Goal: Task Accomplishment & Management: Use online tool/utility

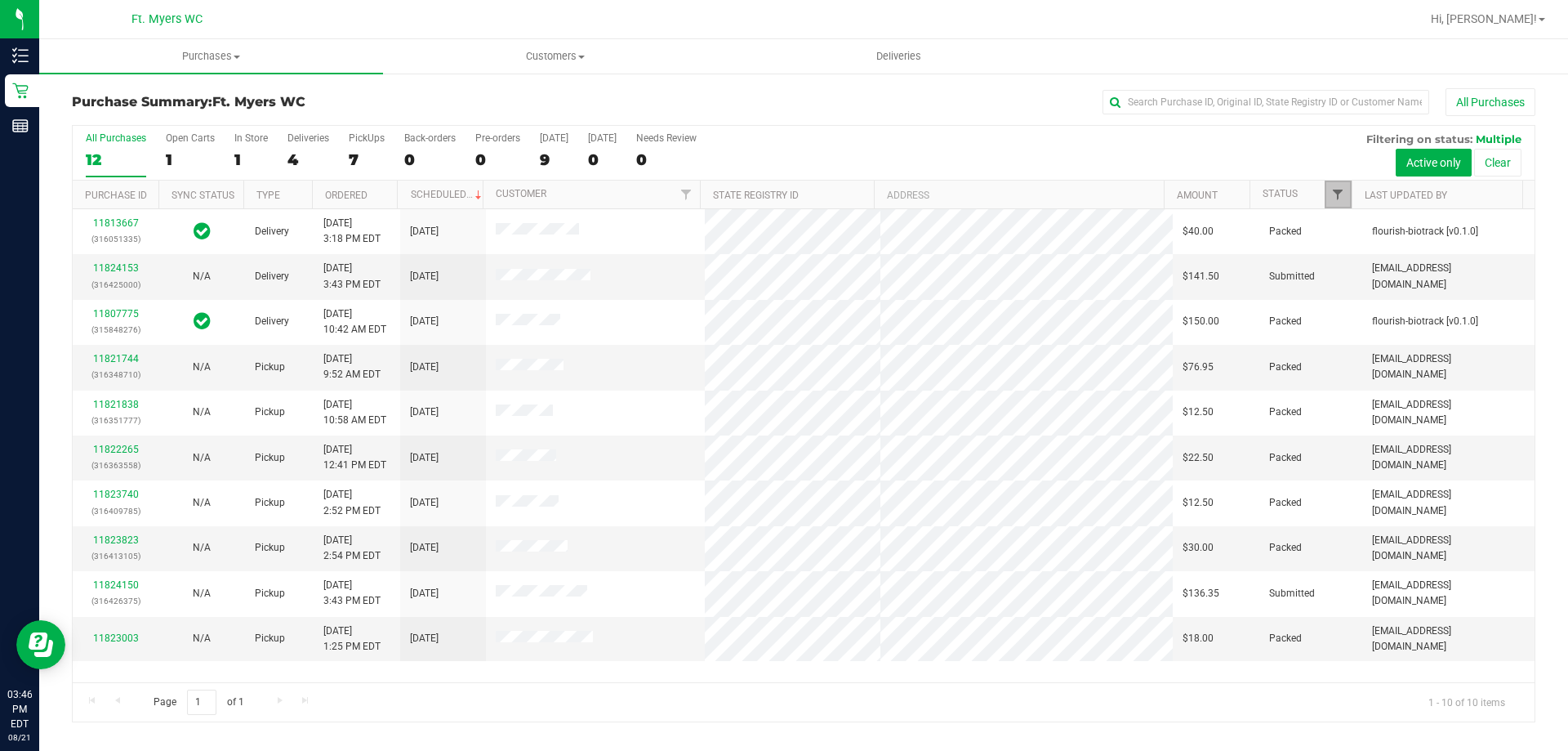
click at [1342, 197] on span "Filter" at bounding box center [1336, 193] width 13 height 13
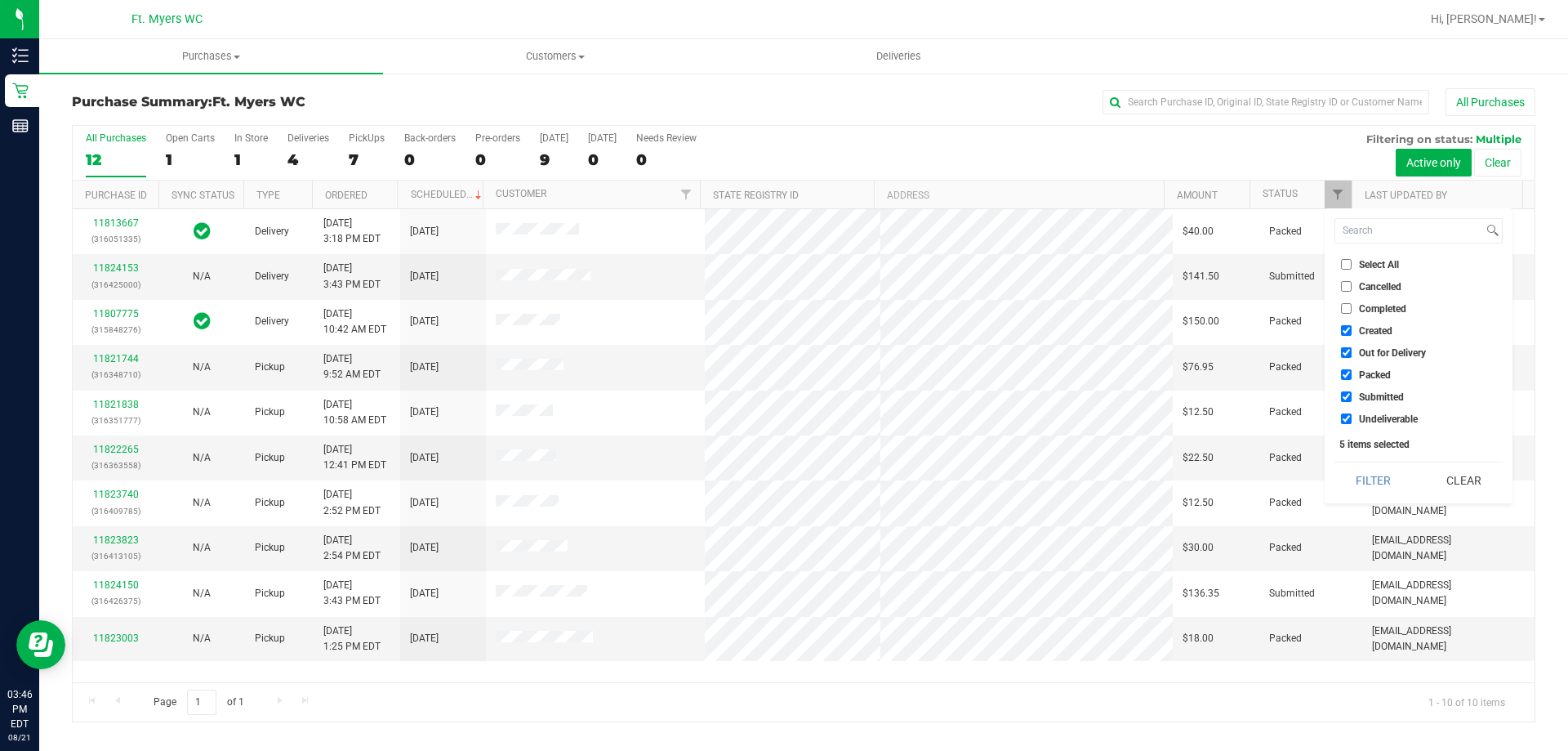
click at [1348, 377] on input "Packed" at bounding box center [1346, 374] width 11 height 11
checkbox input "false"
click at [1390, 478] on button "Filter" at bounding box center [1373, 480] width 78 height 36
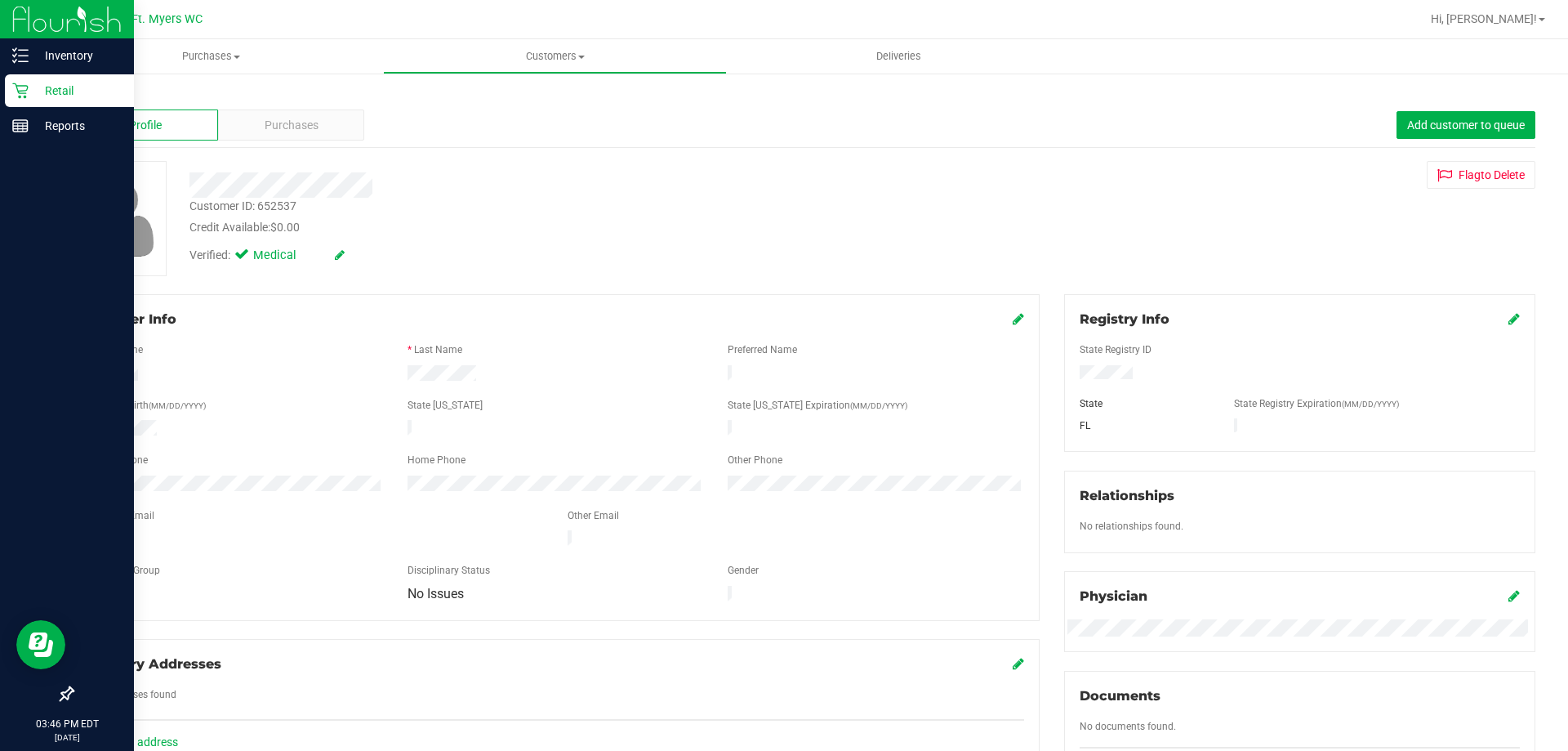
click at [14, 87] on icon at bounding box center [20, 90] width 16 height 16
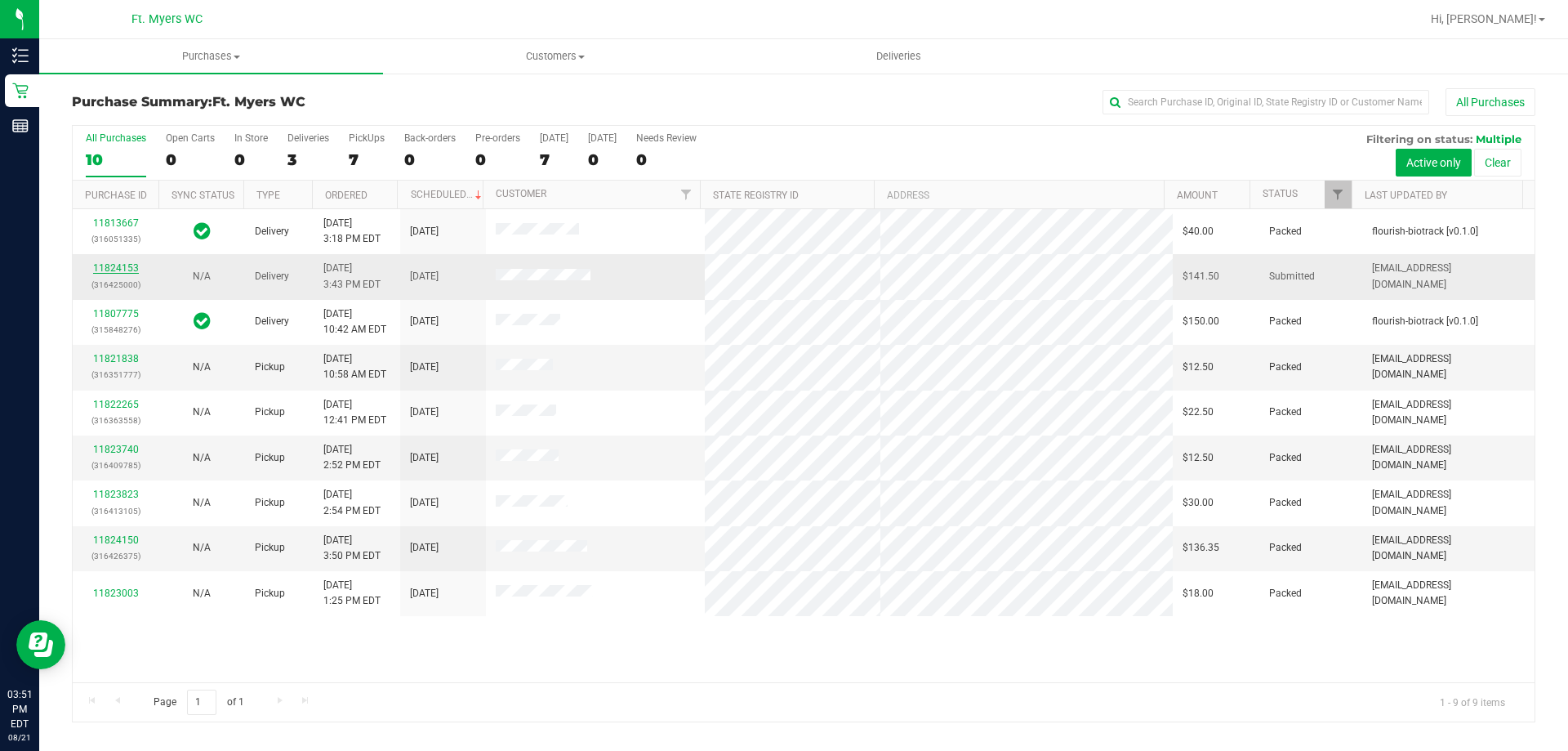
click at [116, 267] on link "11824153" at bounding box center [116, 267] width 46 height 11
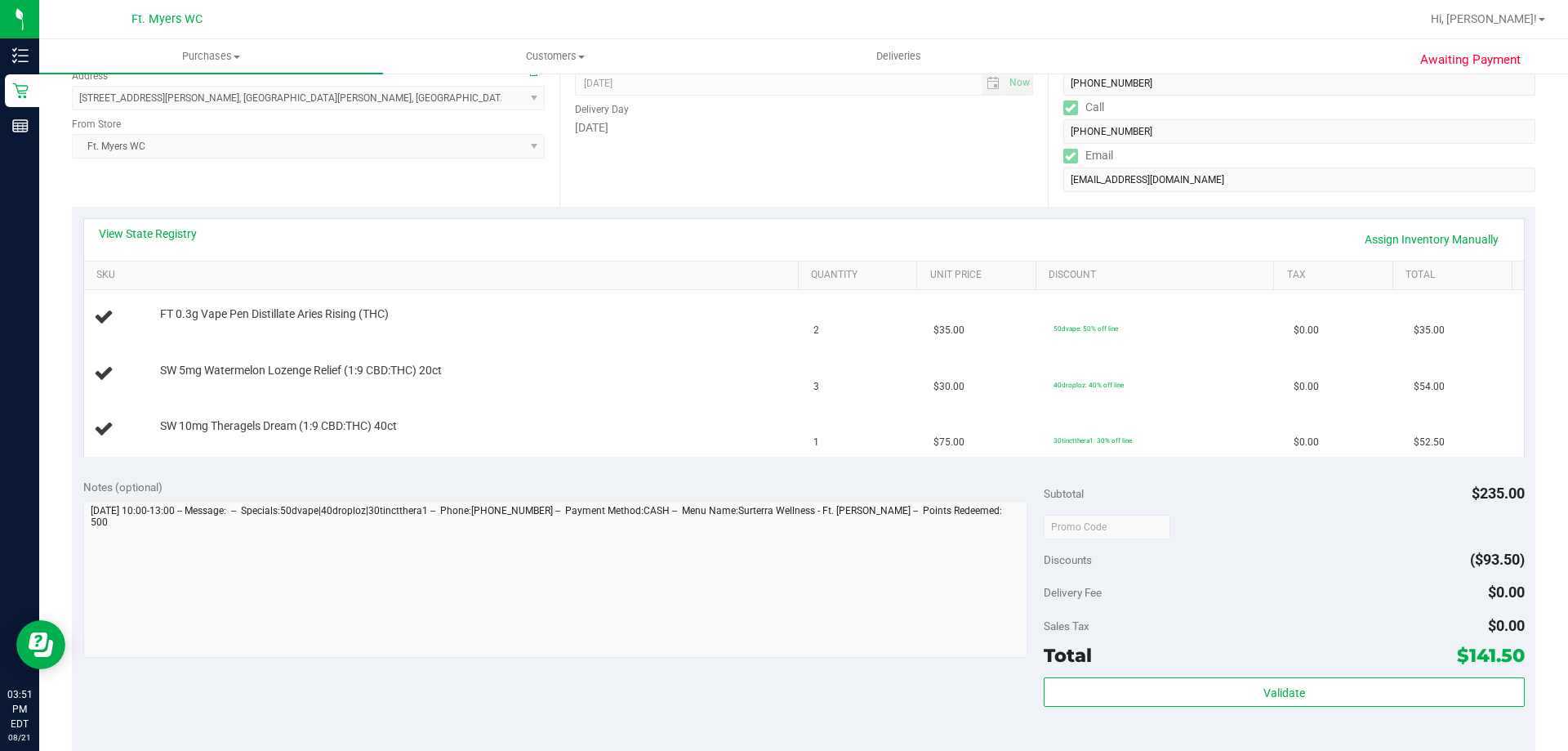
scroll to position [490, 0]
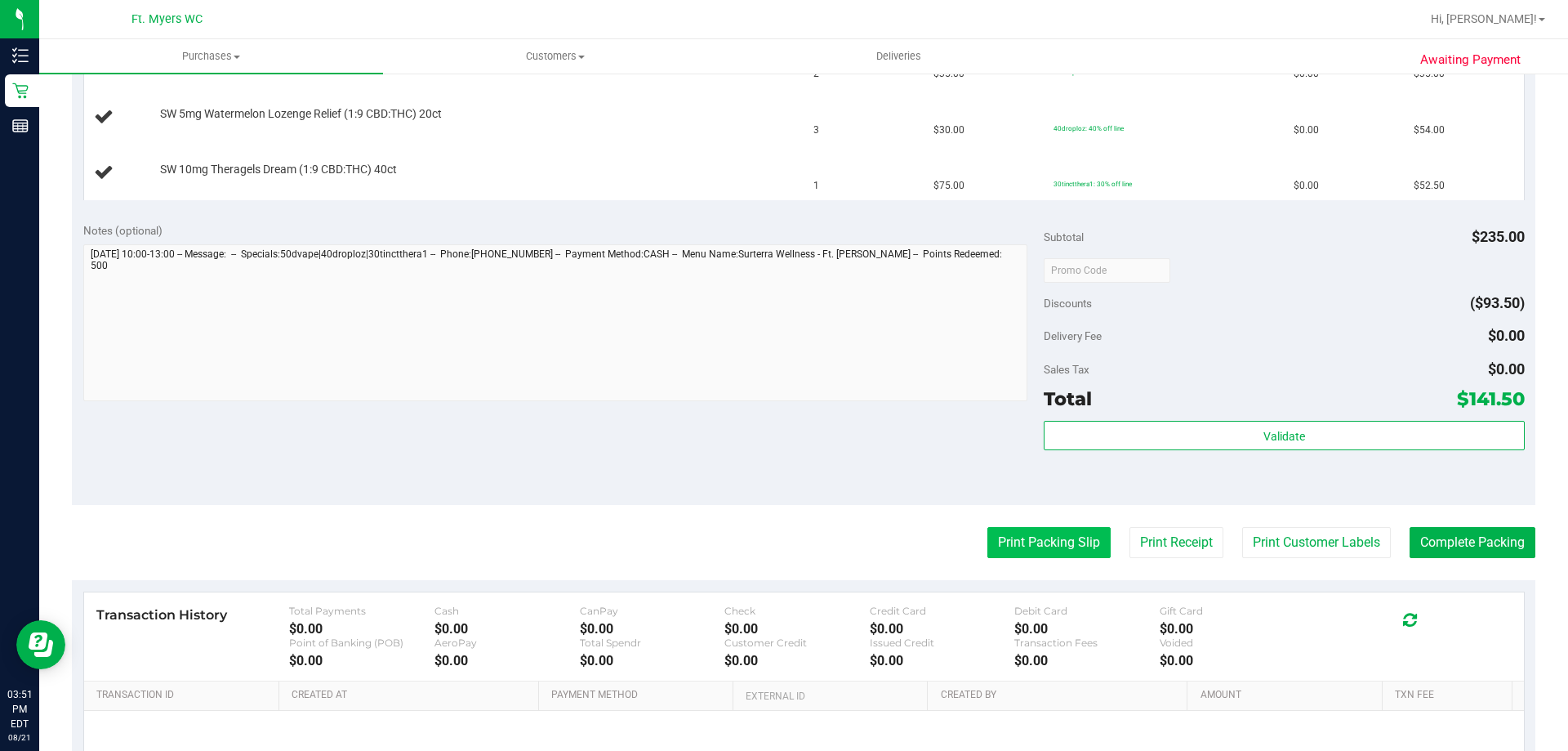
click at [1053, 550] on button "Print Packing Slip" at bounding box center [1048, 542] width 123 height 31
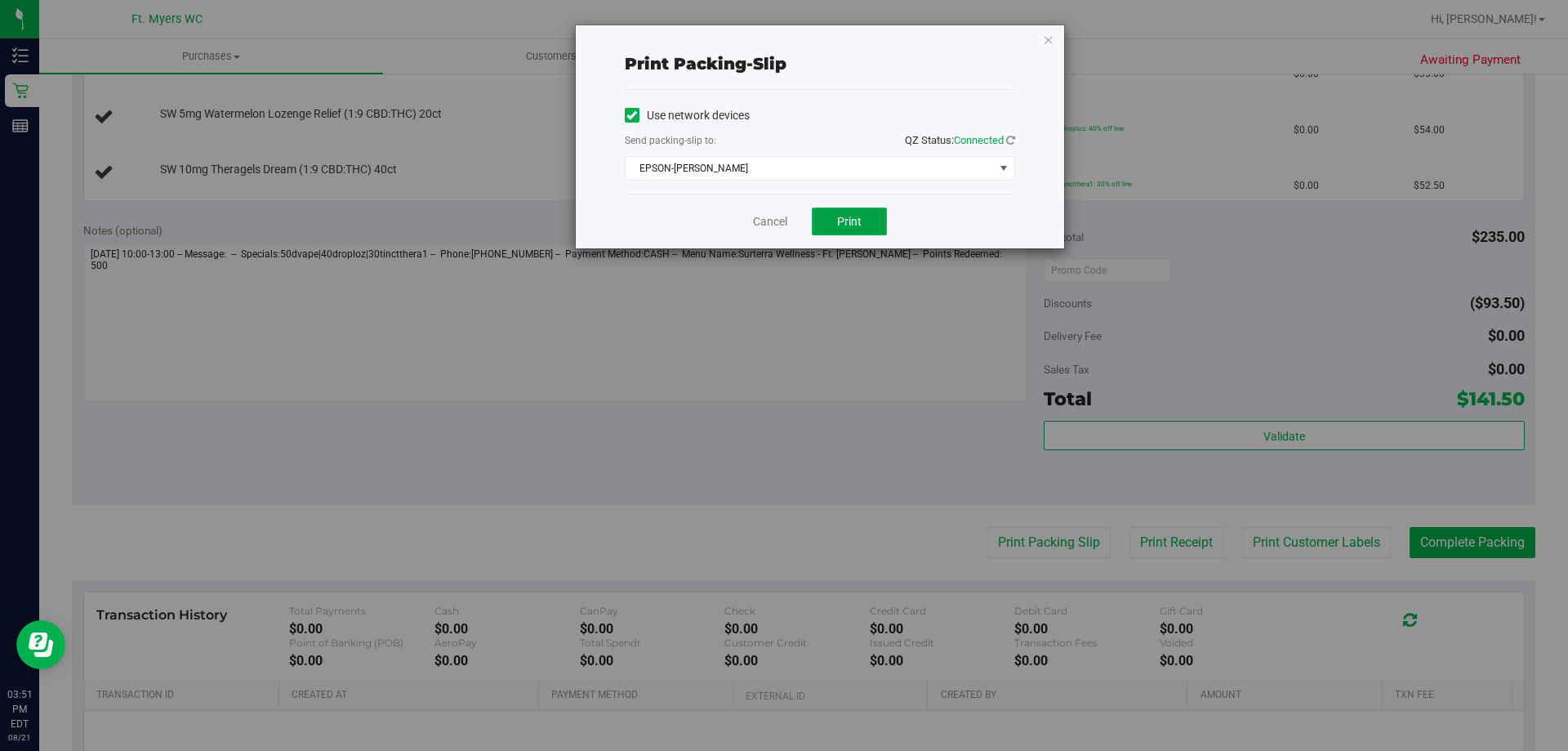
click at [859, 224] on span "Print" at bounding box center [849, 221] width 25 height 13
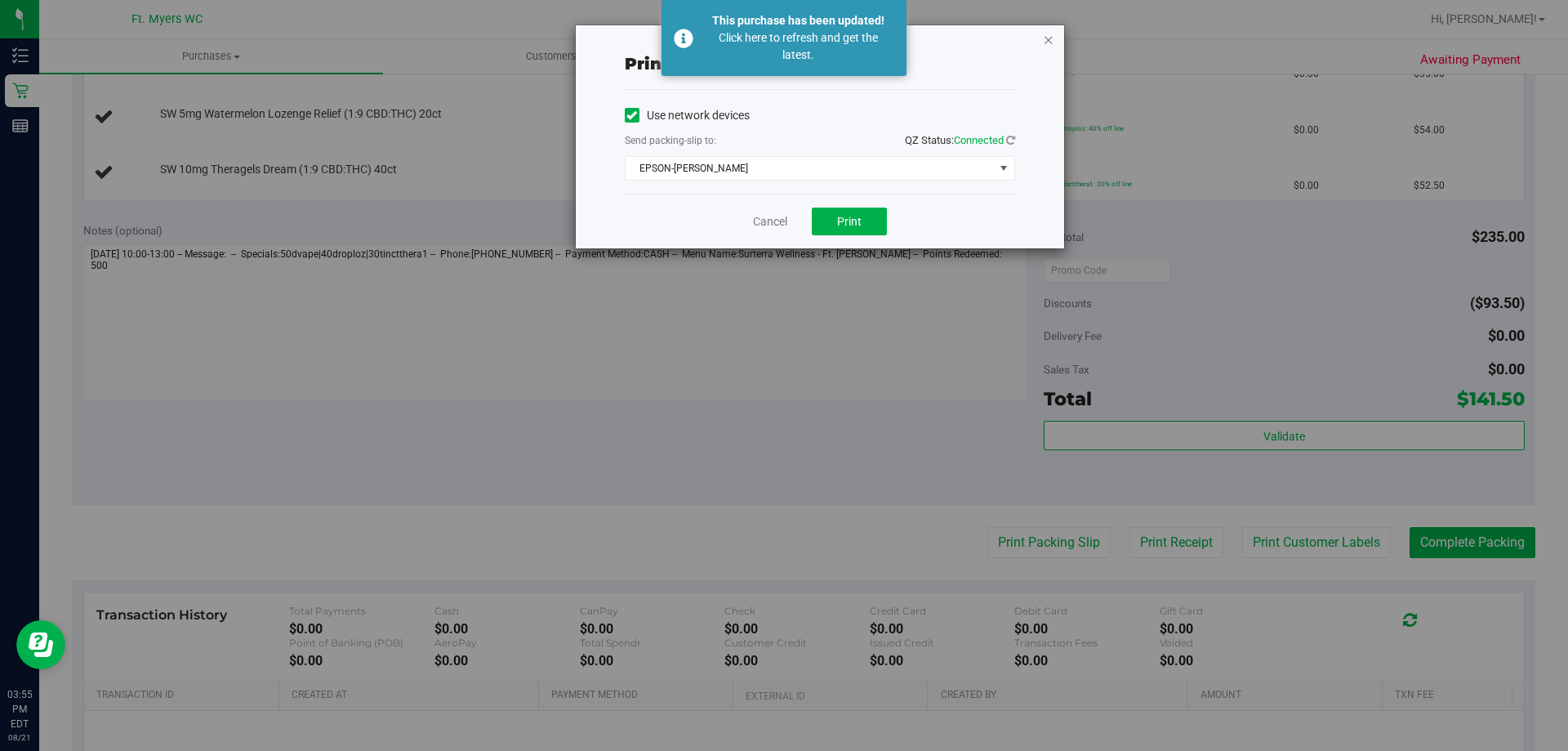
click at [1048, 36] on icon "button" at bounding box center [1047, 39] width 11 height 20
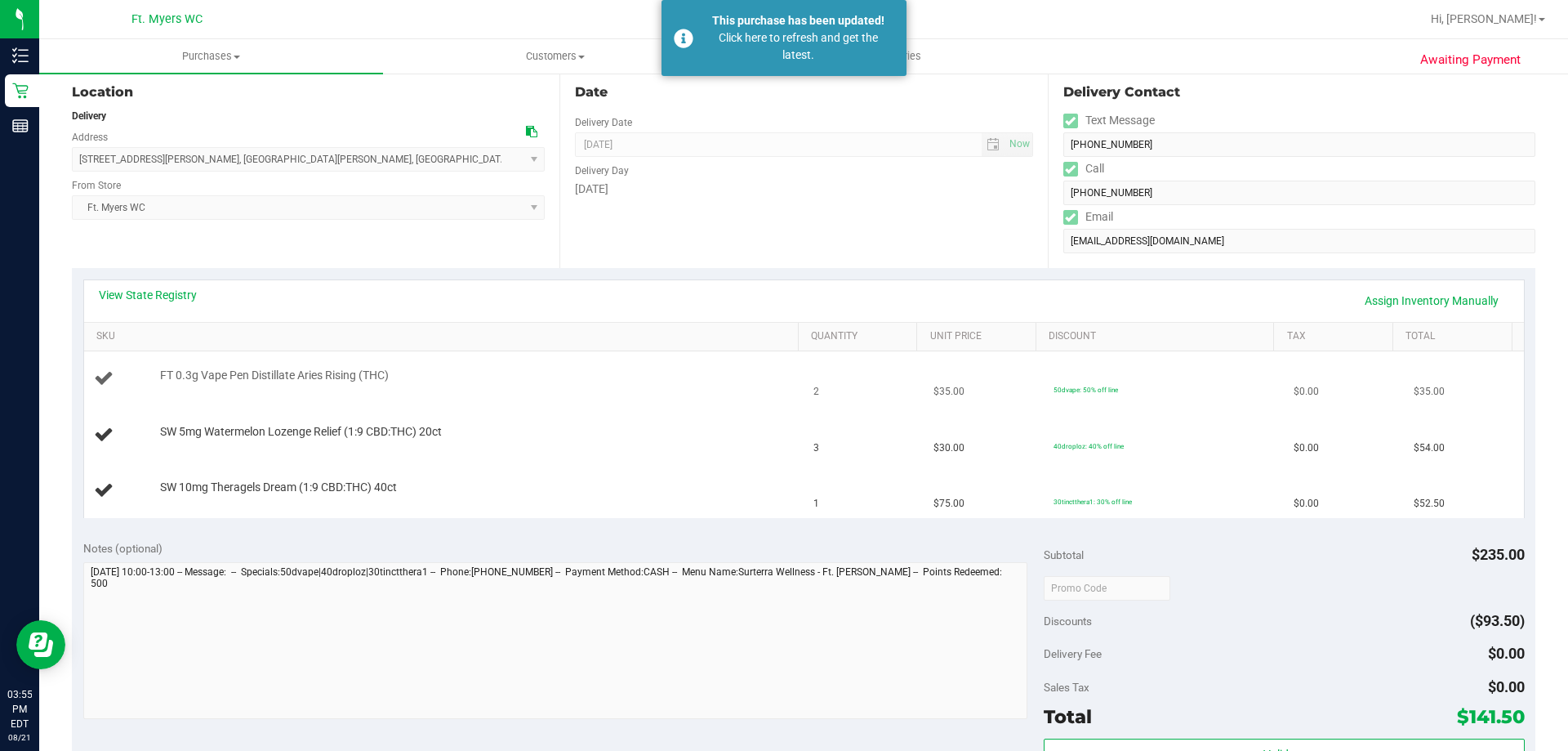
scroll to position [164, 0]
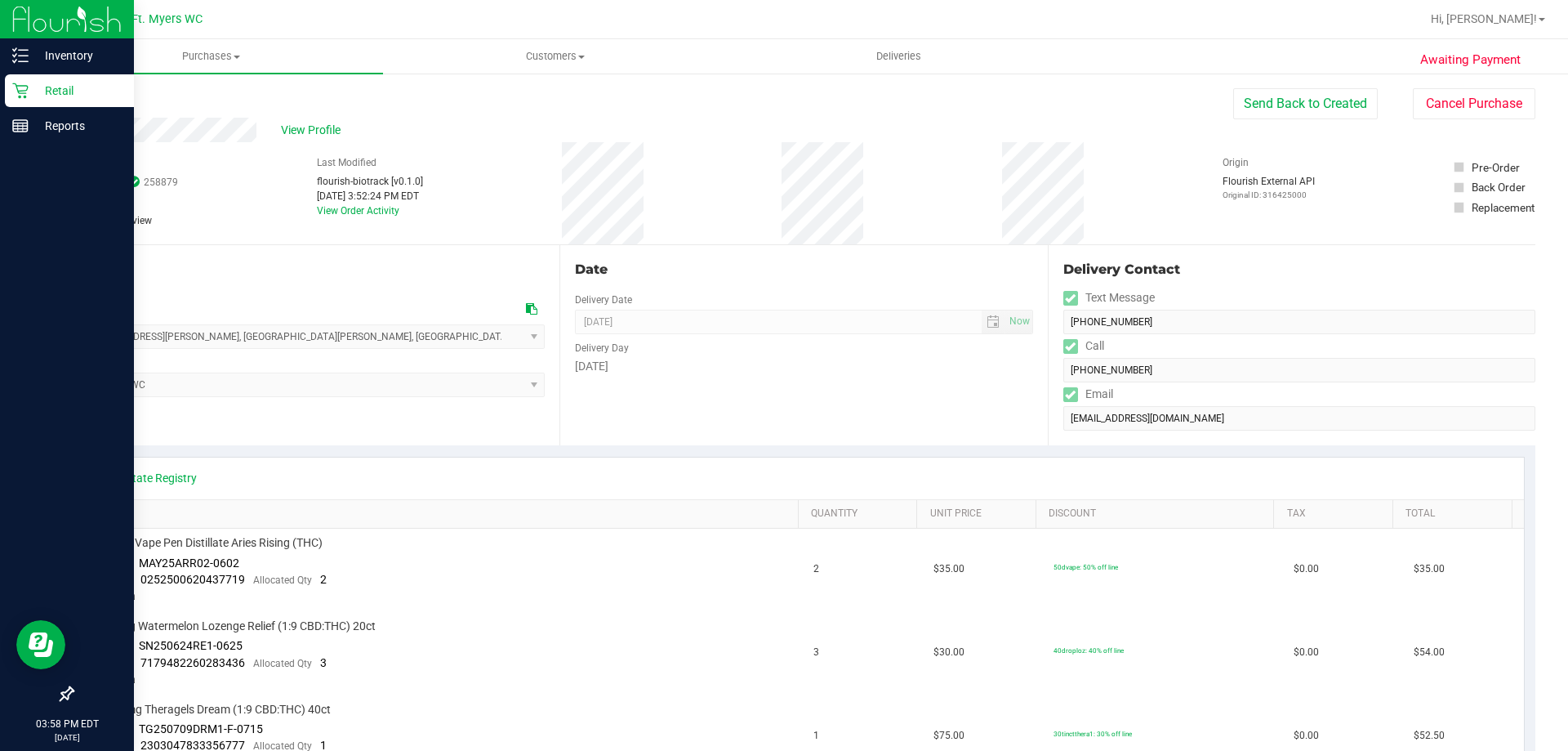
click at [56, 92] on p "Retail" at bounding box center [78, 90] width 98 height 20
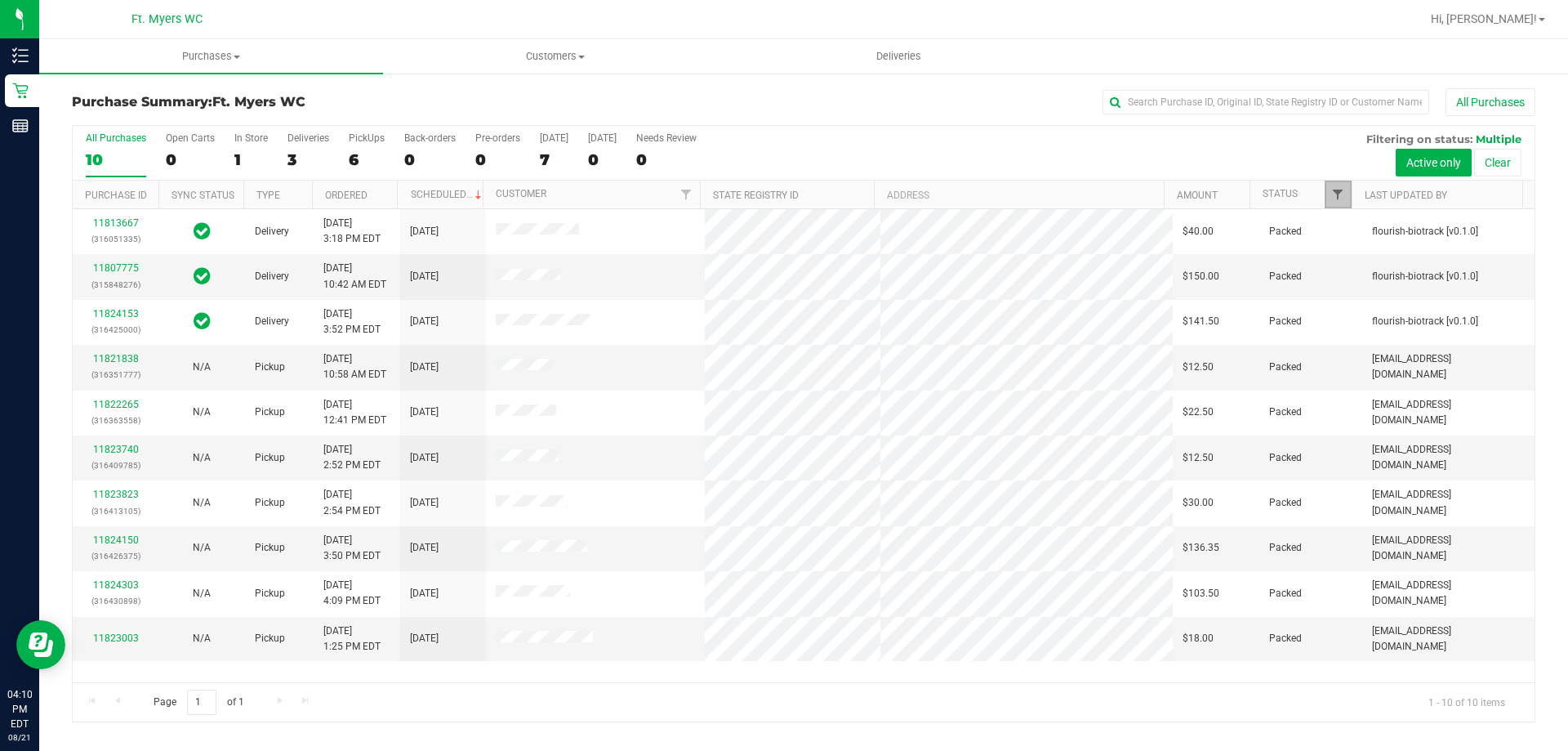
click at [1331, 196] on span "Filter" at bounding box center [1336, 193] width 13 height 13
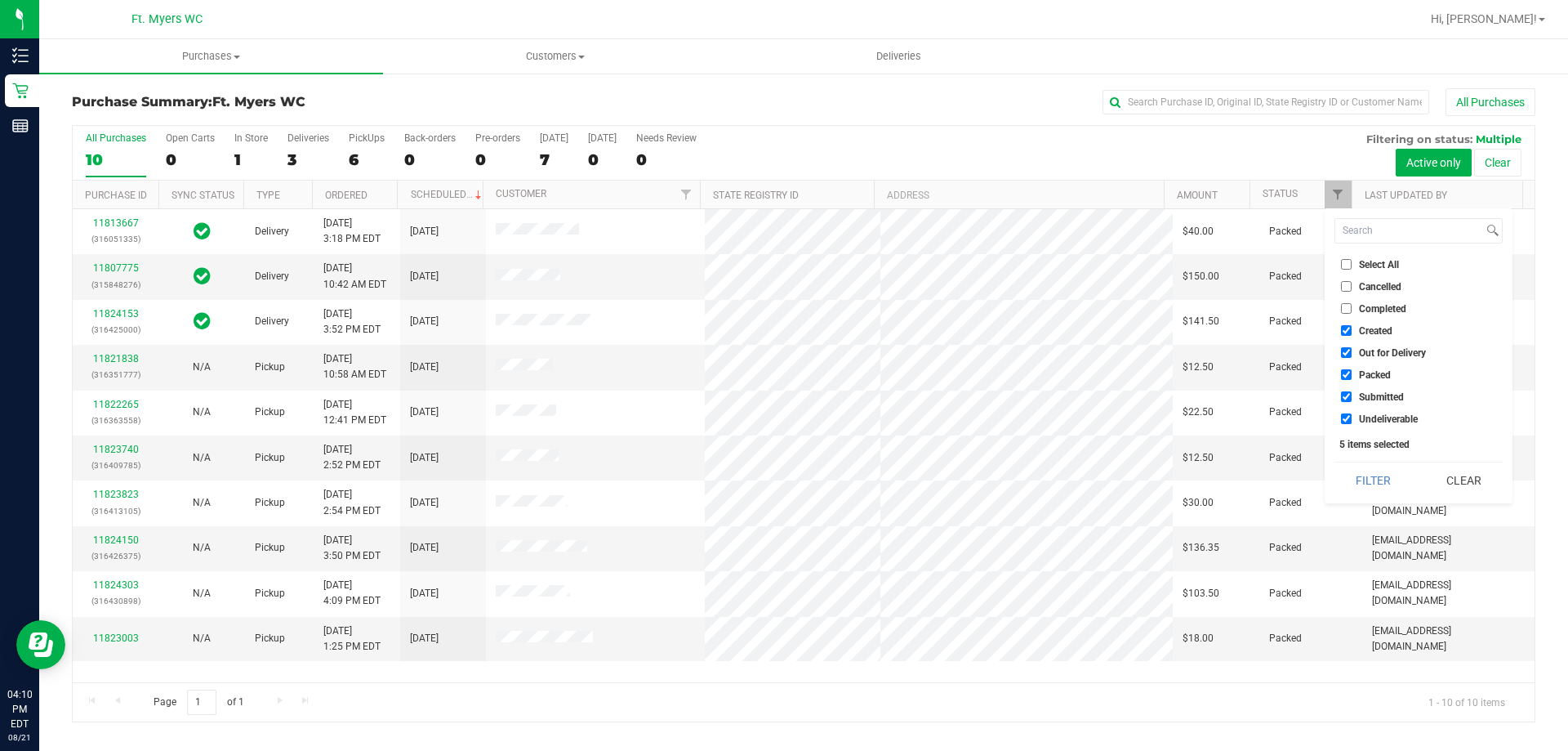
click at [1260, 163] on div "All Purchases 10 Open Carts 0 In Store 1 Deliveries 3 PickUps 6 Back-orders 0 P…" at bounding box center [803, 153] width 1461 height 55
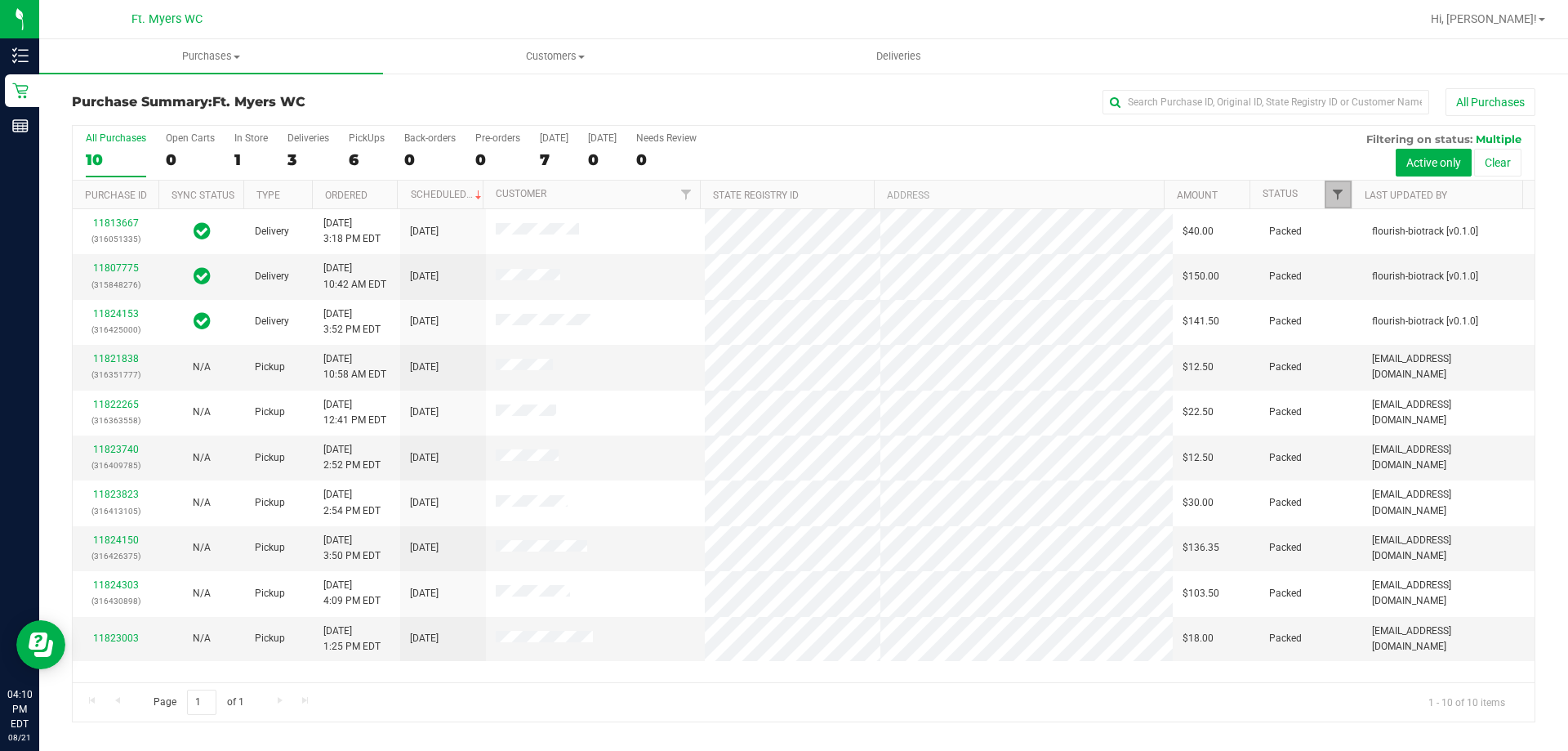
click at [1336, 192] on span "Filter" at bounding box center [1336, 193] width 13 height 13
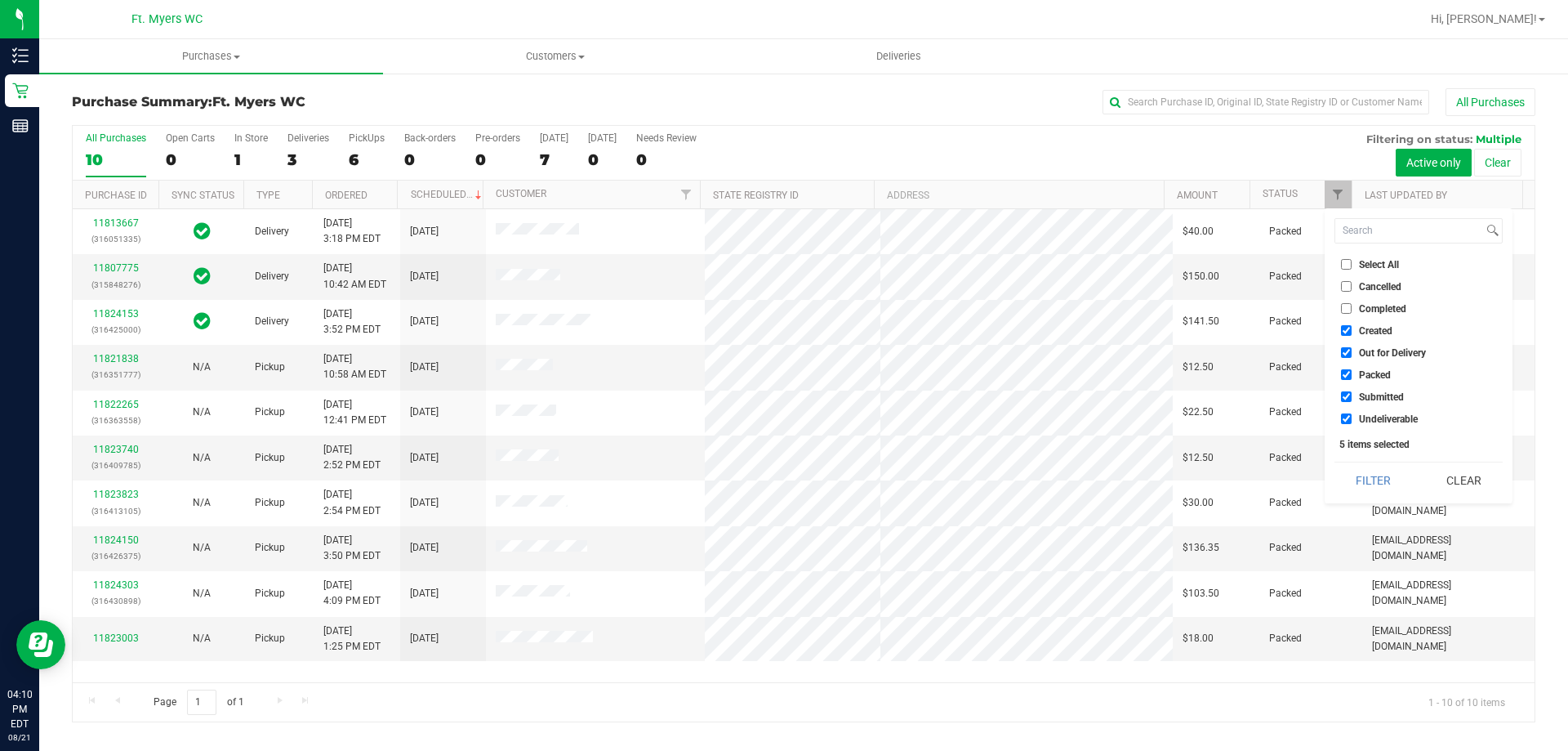
click at [1342, 396] on input "Submitted" at bounding box center [1346, 396] width 11 height 11
click at [1348, 395] on input "Submitted" at bounding box center [1346, 396] width 11 height 11
checkbox input "true"
click at [1348, 371] on input "Packed" at bounding box center [1346, 374] width 11 height 11
checkbox input "false"
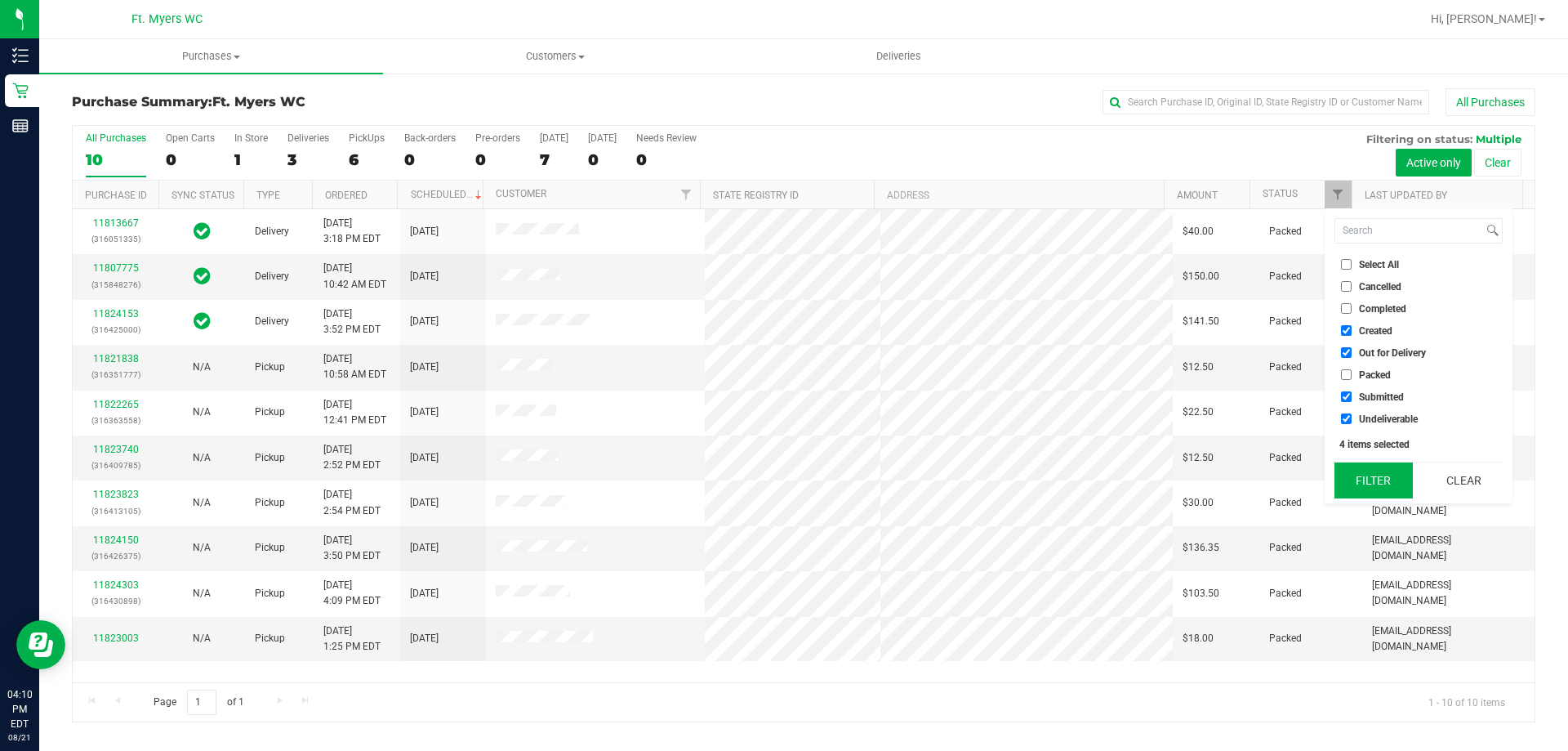
click at [1379, 471] on button "Filter" at bounding box center [1373, 480] width 78 height 36
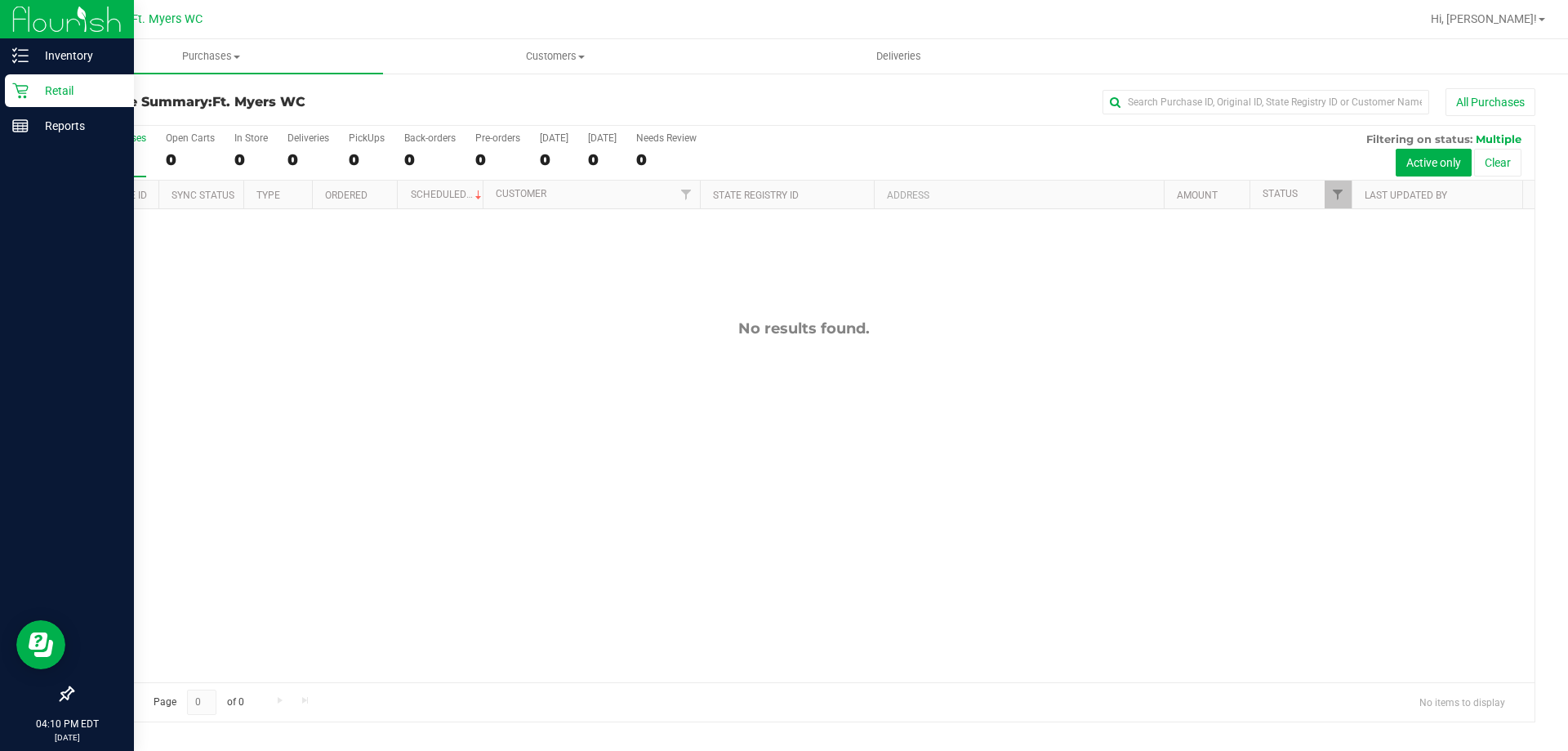
click at [51, 93] on p "Retail" at bounding box center [78, 90] width 98 height 20
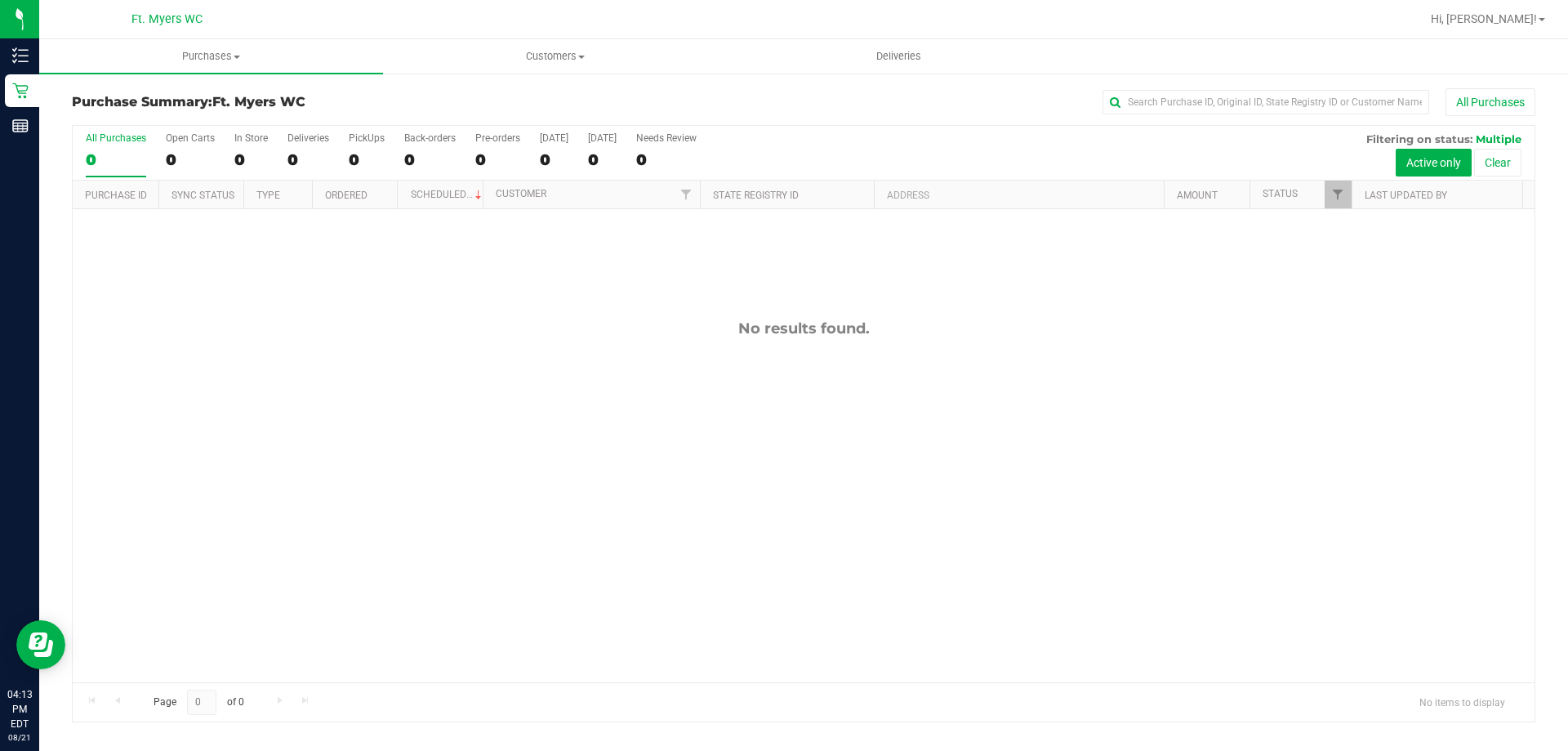
click at [763, 308] on div "No results found." at bounding box center [803, 500] width 1461 height 583
